Goal: Transaction & Acquisition: Book appointment/travel/reservation

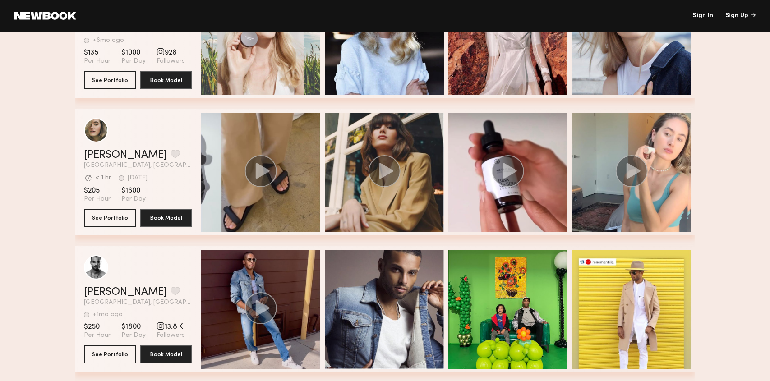
scroll to position [420, 0]
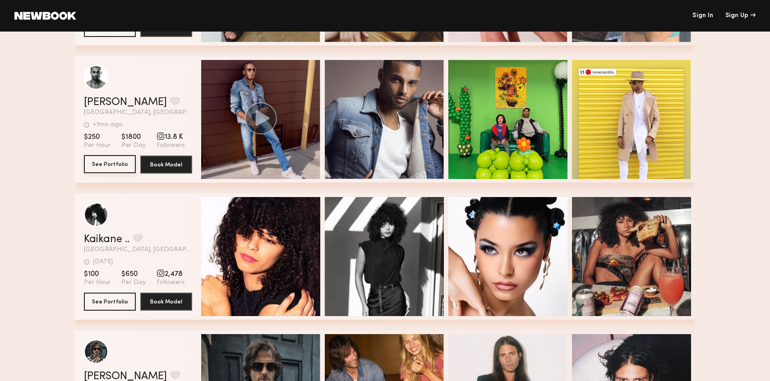
click at [116, 166] on button "See Portfolio" at bounding box center [110, 164] width 52 height 18
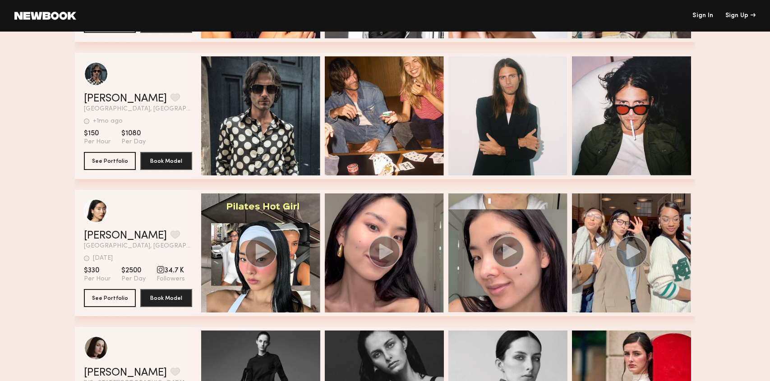
scroll to position [700, 0]
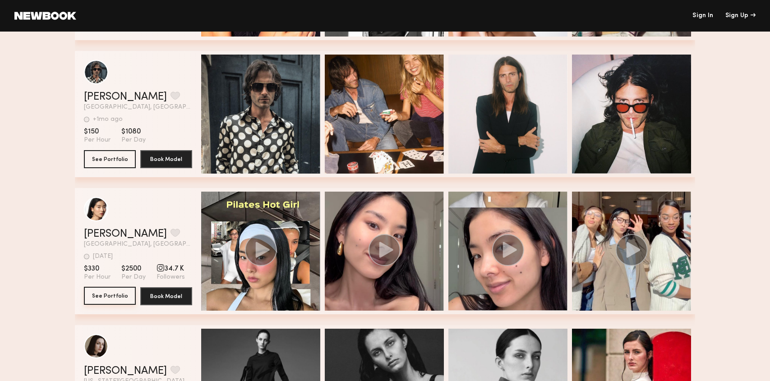
click at [113, 294] on button "See Portfolio" at bounding box center [110, 296] width 52 height 18
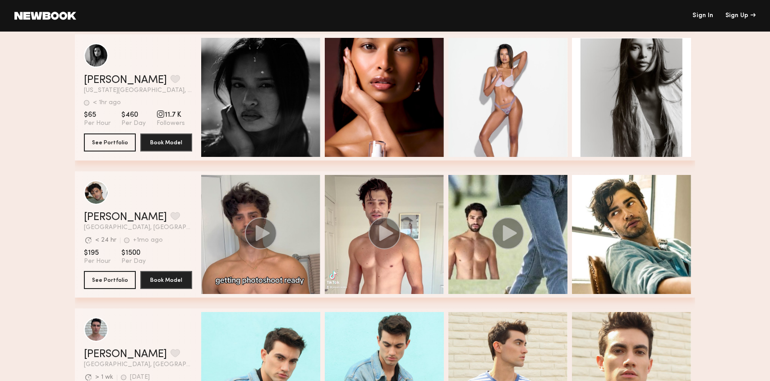
scroll to position [2627, 0]
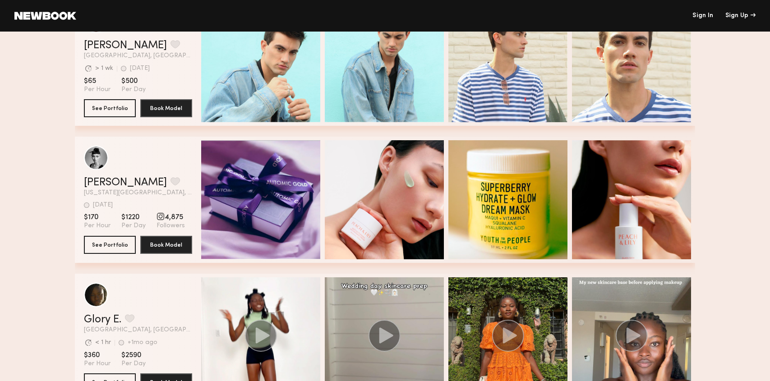
scroll to position [2704, 0]
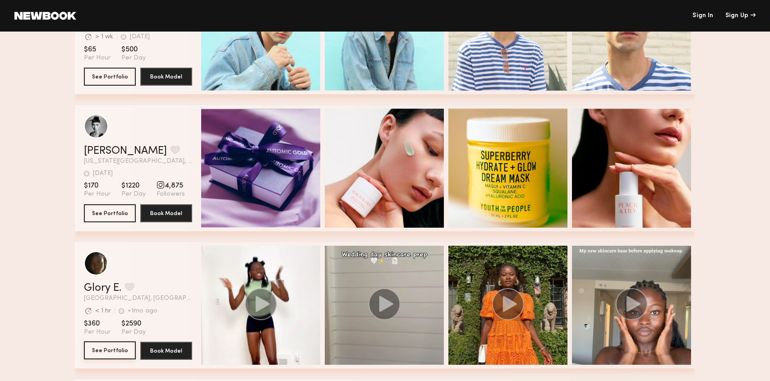
click at [101, 316] on button "See Portfolio" at bounding box center [110, 351] width 52 height 18
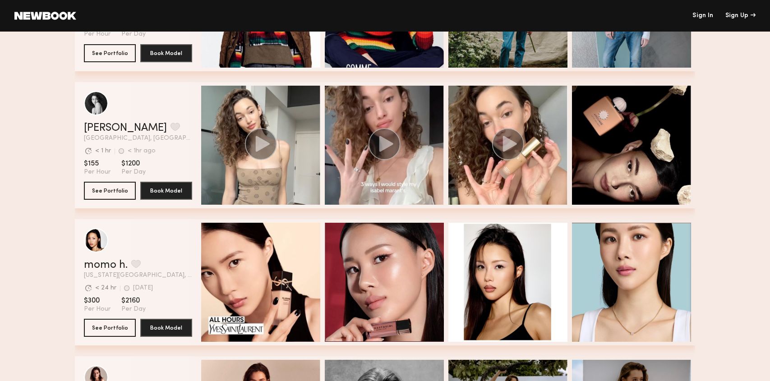
scroll to position [1773, 0]
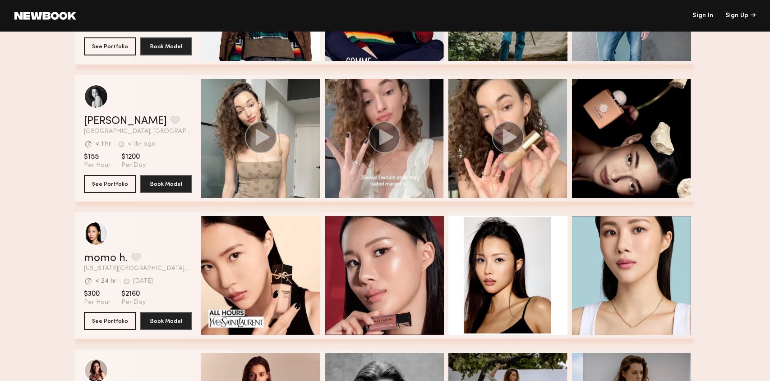
click at [656, 214] on div "Quick Preview Quick Preview Quick Preview Quick Preview" at bounding box center [446, 276] width 491 height 126
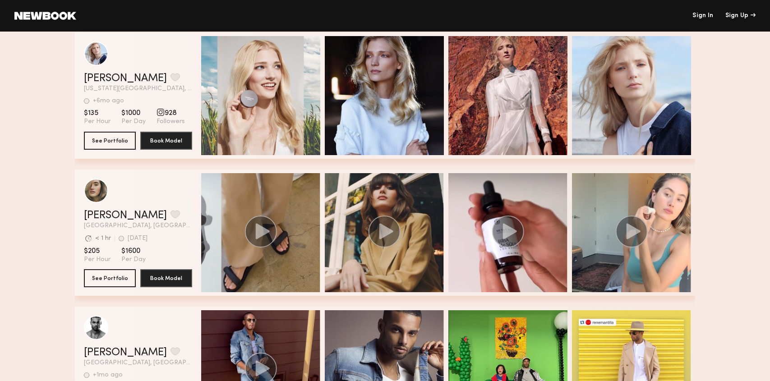
scroll to position [338, 0]
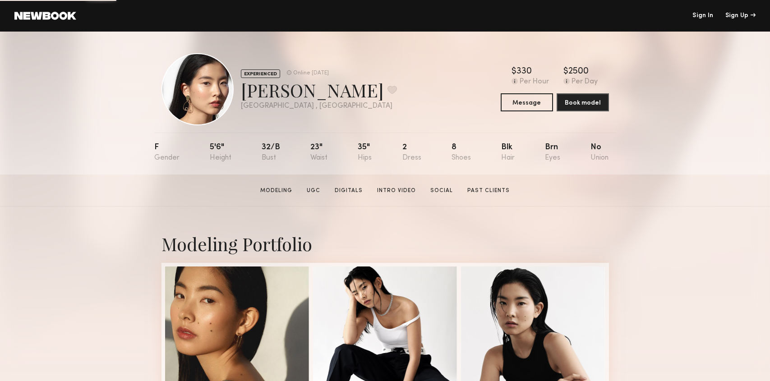
click at [258, 78] on div "Ayumi Y. Favorite" at bounding box center [319, 90] width 156 height 24
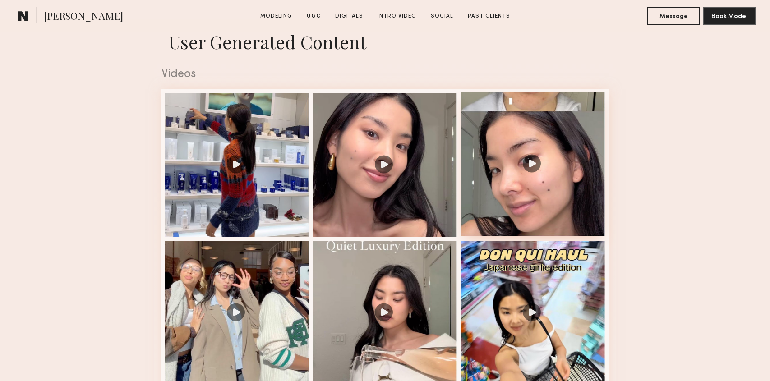
scroll to position [911, 0]
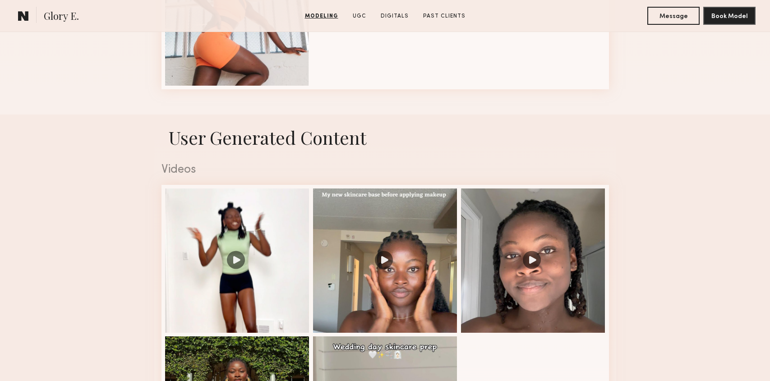
scroll to position [788, 0]
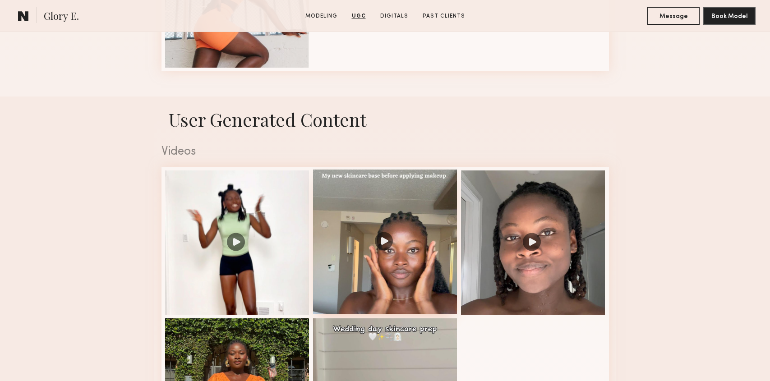
click at [390, 273] on div at bounding box center [385, 242] width 144 height 144
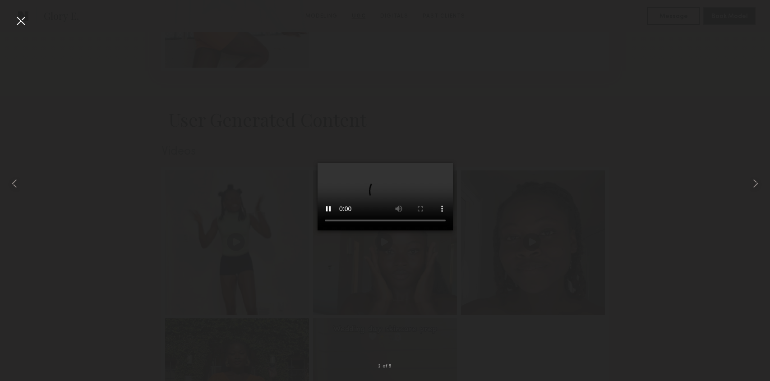
click at [634, 206] on div at bounding box center [385, 183] width 770 height 338
click at [24, 21] on div at bounding box center [21, 21] width 14 height 14
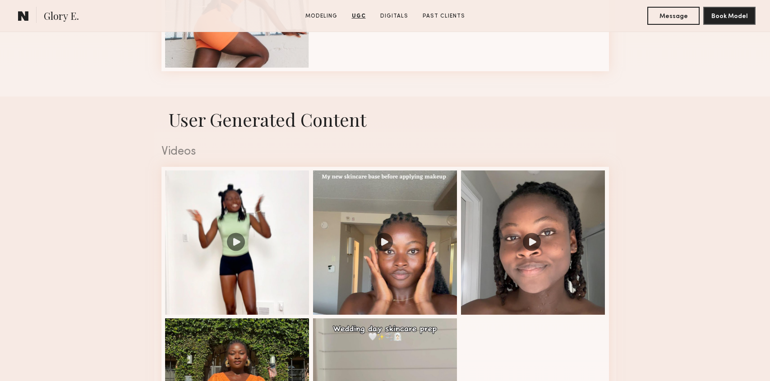
click at [72, 290] on nb-model-profile-ugc-container "User Generated Content Videos 2 of 5" at bounding box center [385, 301] width 770 height 408
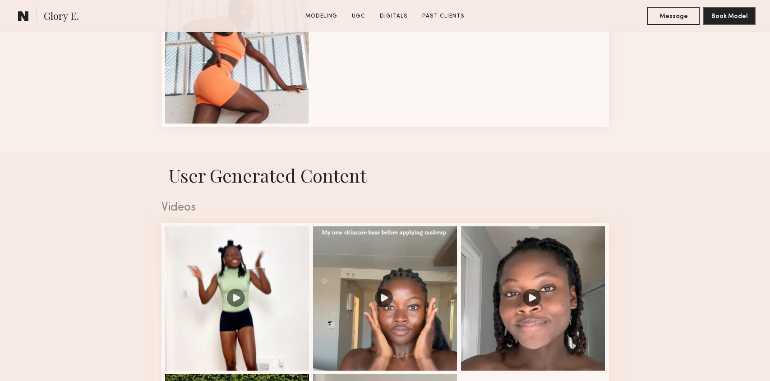
scroll to position [0, 0]
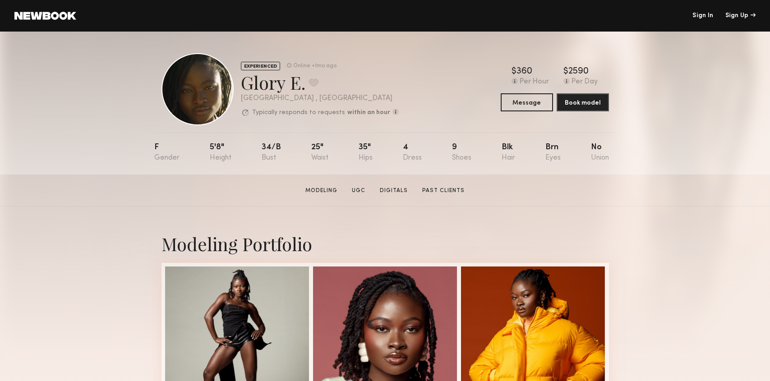
click at [358, 189] on link "UGC" at bounding box center [358, 191] width 21 height 8
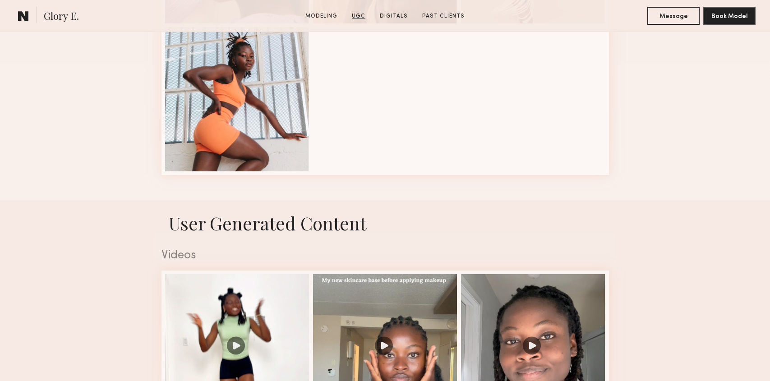
scroll to position [830, 0]
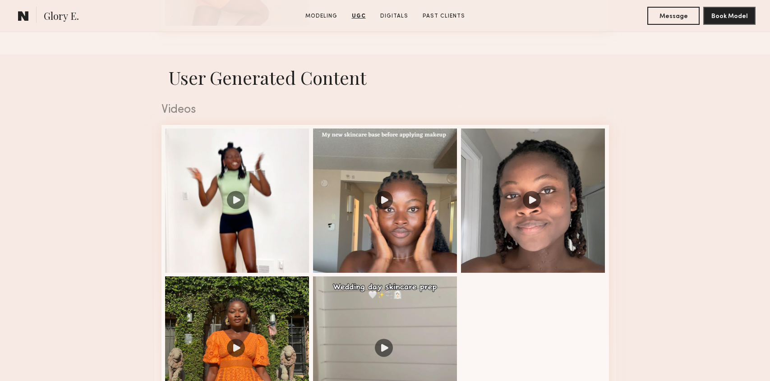
click at [758, 172] on nb-model-profile-ugc-container "User Generated Content Videos 2 of 5" at bounding box center [385, 259] width 770 height 408
